Goal: Leave review/rating

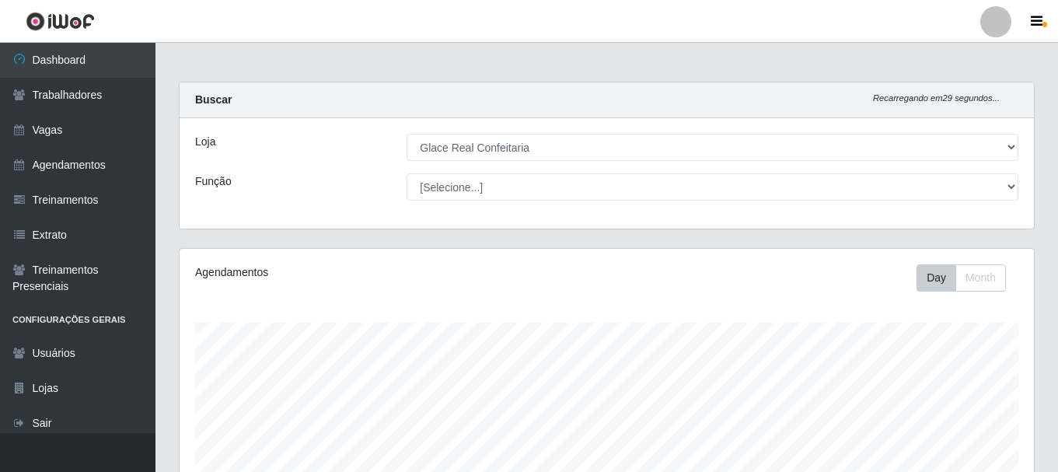
select select "445"
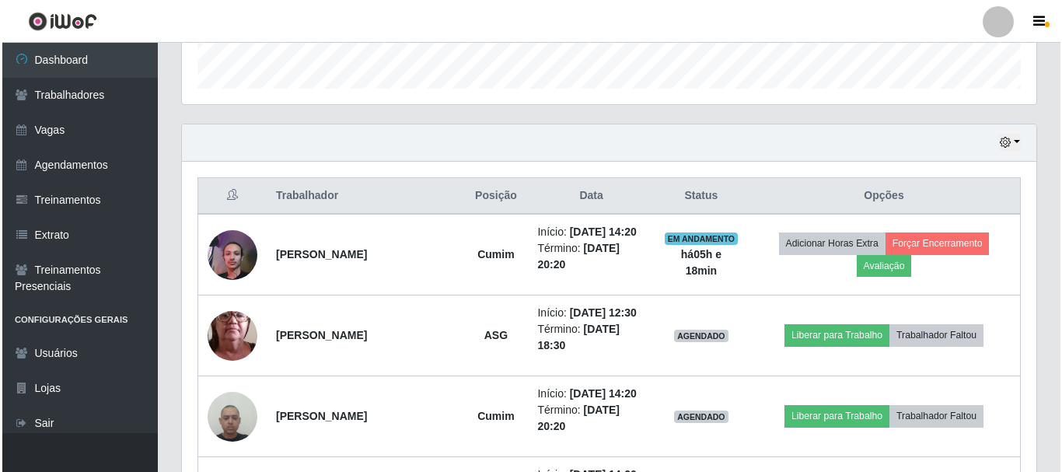
scroll to position [323, 854]
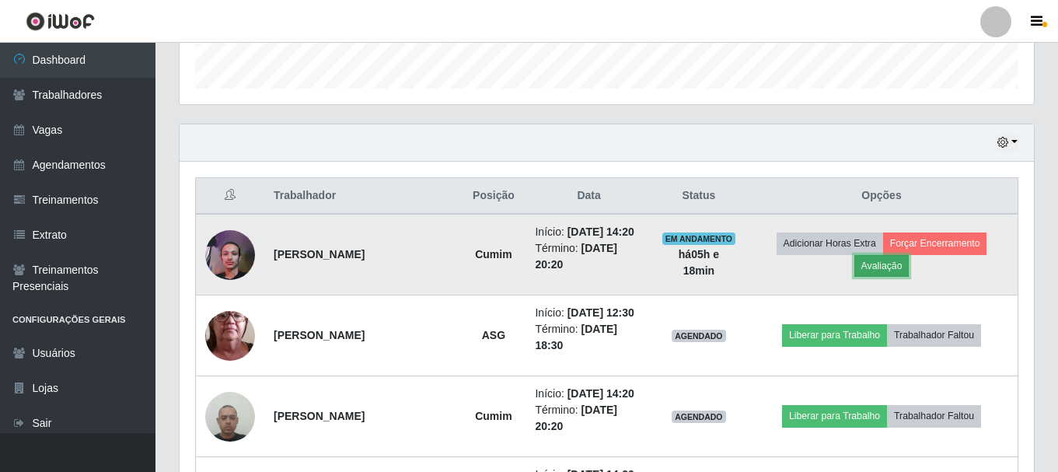
click at [903, 266] on button "Avaliação" at bounding box center [881, 266] width 55 height 22
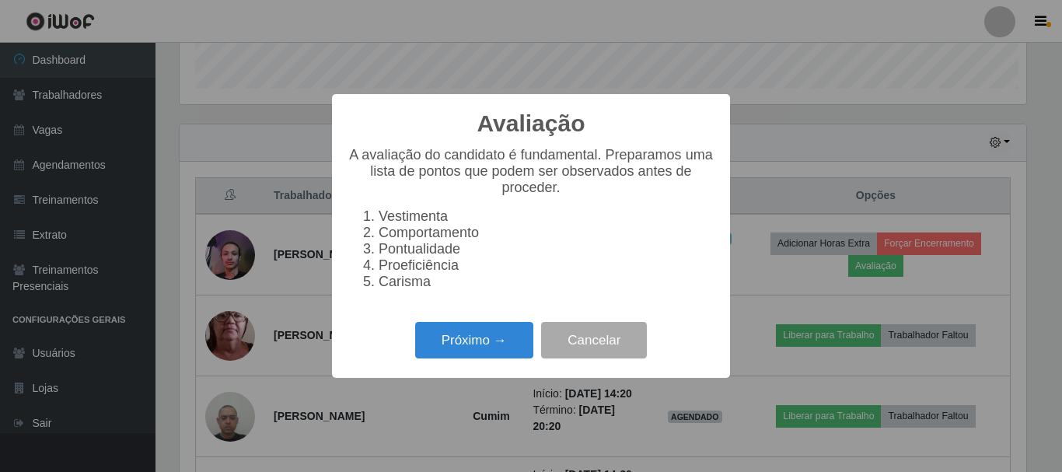
scroll to position [323, 847]
click at [471, 355] on button "Próximo →" at bounding box center [474, 340] width 118 height 37
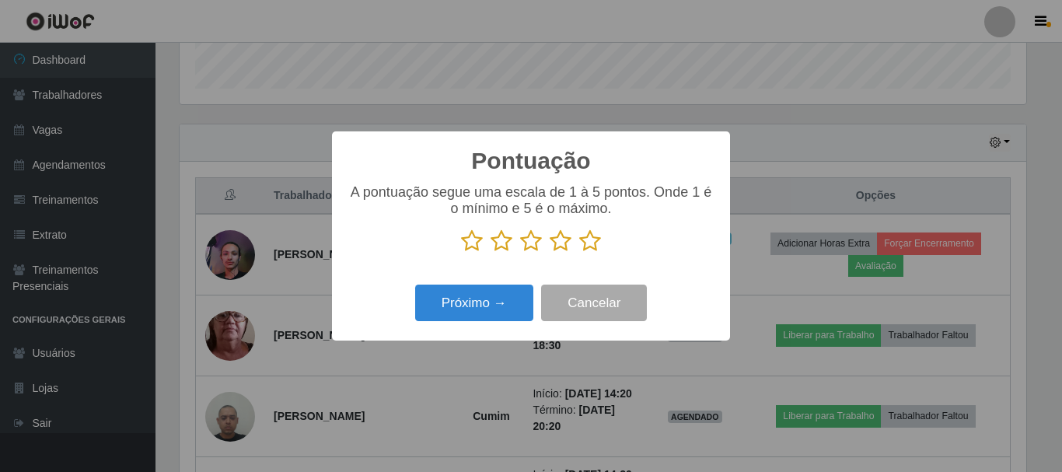
scroll to position [777150, 776626]
click at [590, 246] on icon at bounding box center [590, 240] width 22 height 23
click at [579, 253] on input "radio" at bounding box center [579, 253] width 0 height 0
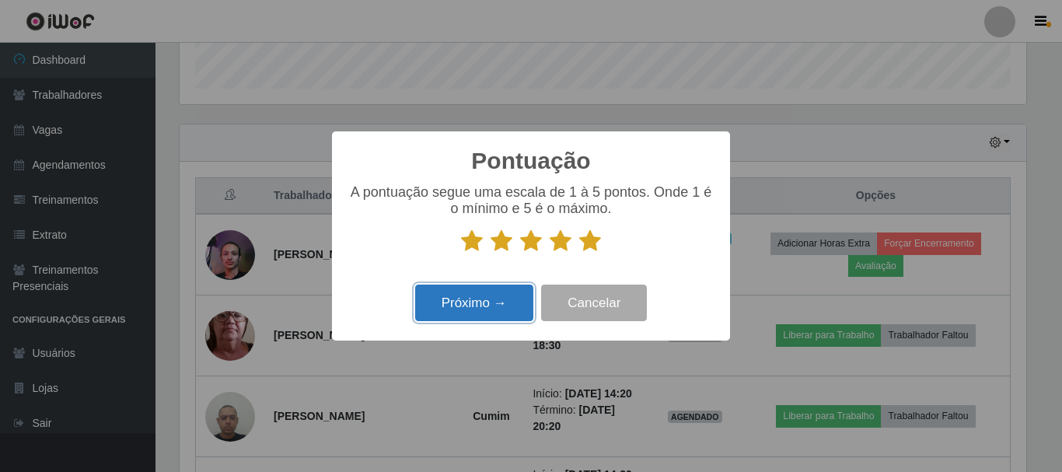
click at [487, 300] on button "Próximo →" at bounding box center [474, 303] width 118 height 37
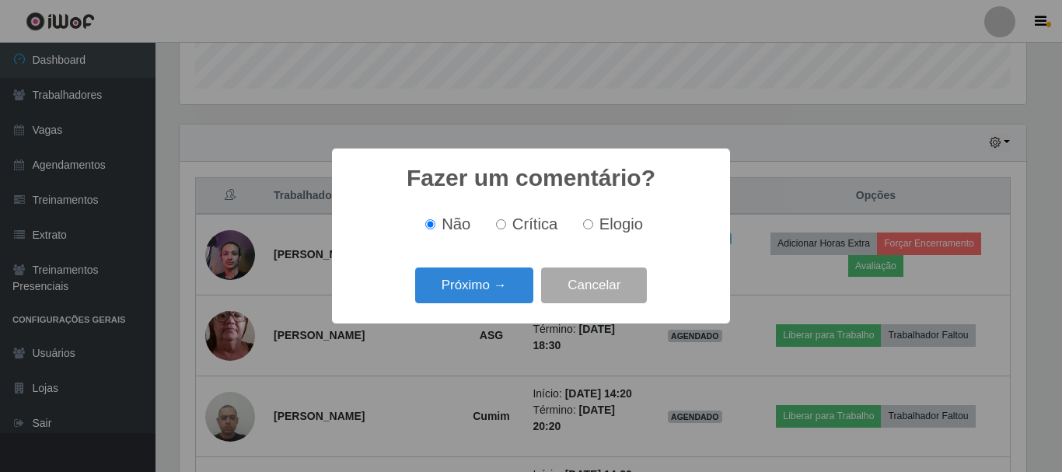
click at [586, 226] on input "Elogio" at bounding box center [588, 224] width 10 height 10
radio input "true"
click at [499, 286] on button "Próximo →" at bounding box center [474, 285] width 118 height 37
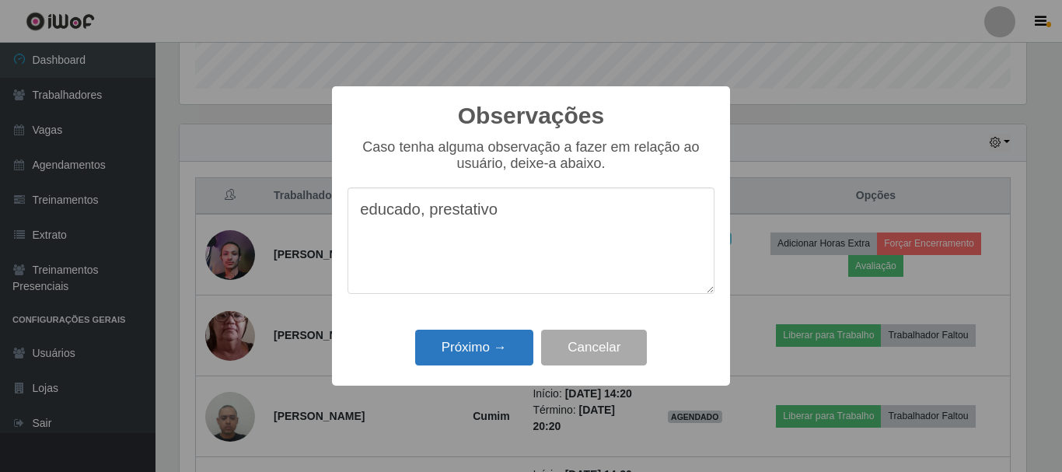
type textarea "educado, prestativo"
click at [472, 359] on button "Próximo →" at bounding box center [474, 348] width 118 height 37
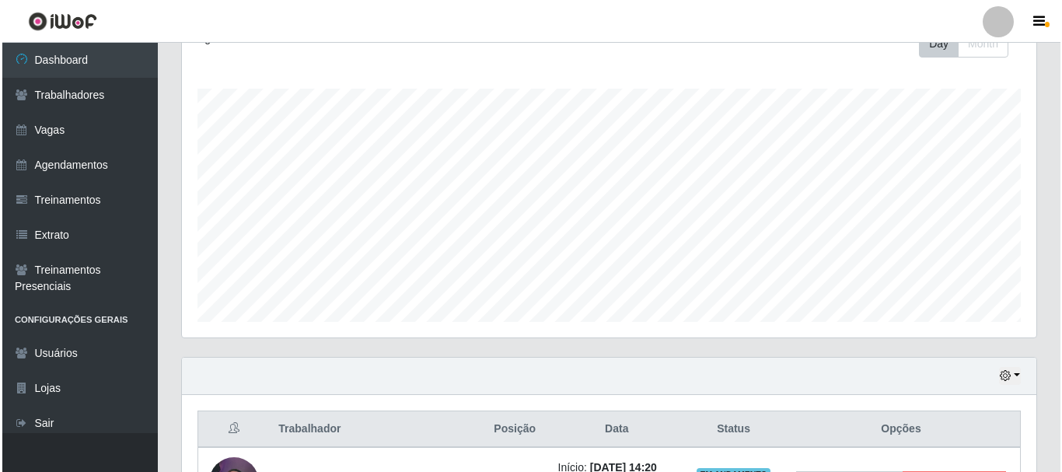
scroll to position [467, 0]
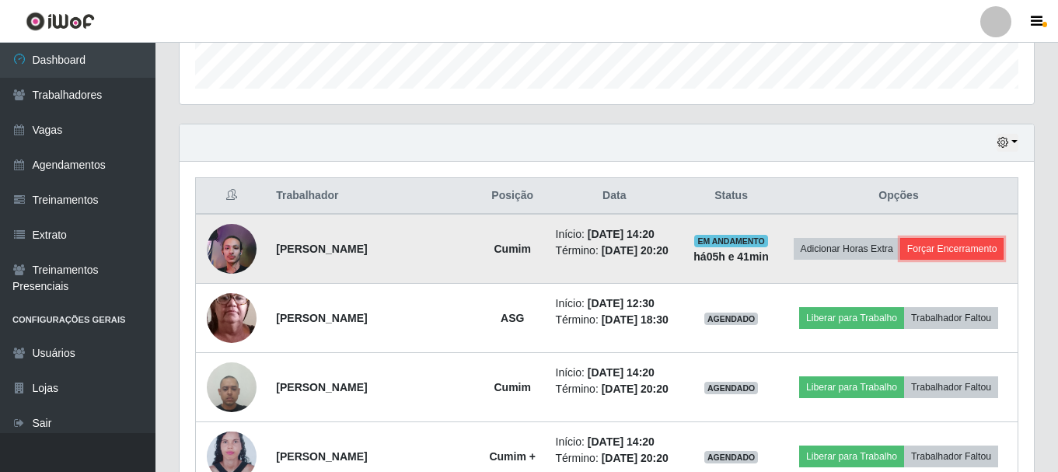
click at [928, 260] on button "Forçar Encerramento" at bounding box center [952, 249] width 104 height 22
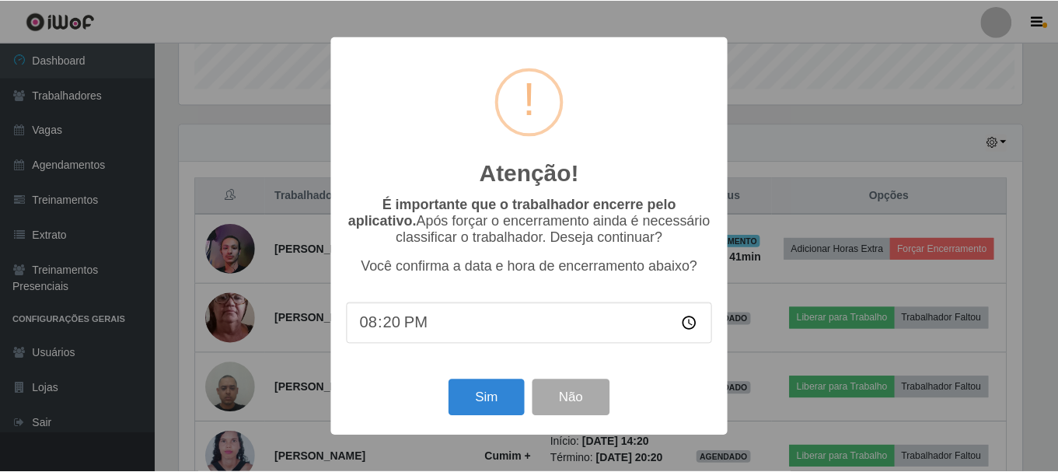
scroll to position [323, 847]
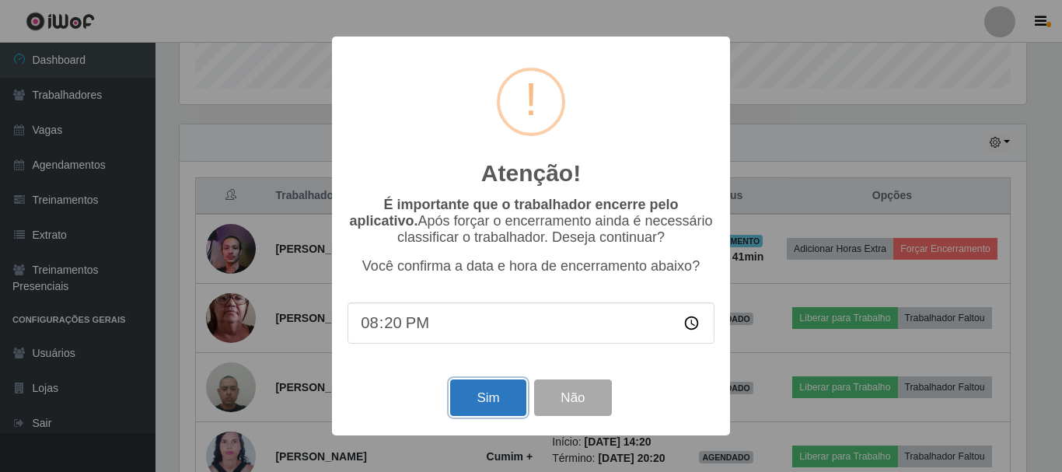
click at [484, 405] on button "Sim" at bounding box center [487, 397] width 75 height 37
